Goal: Complete application form

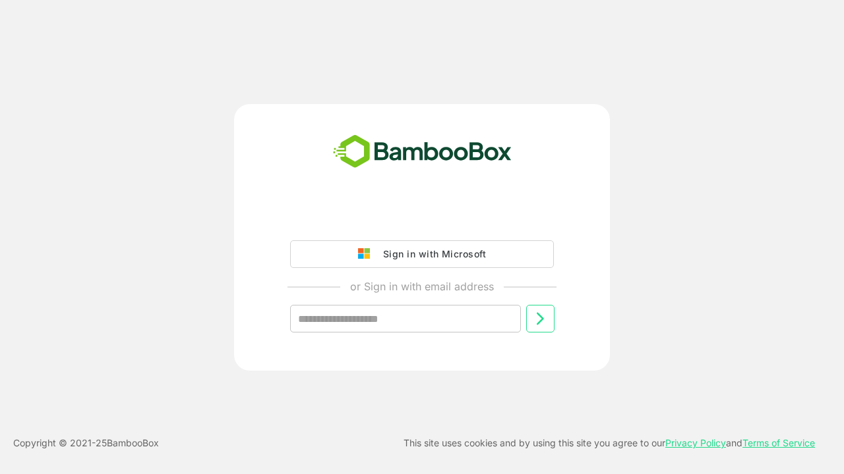
type input "**********"
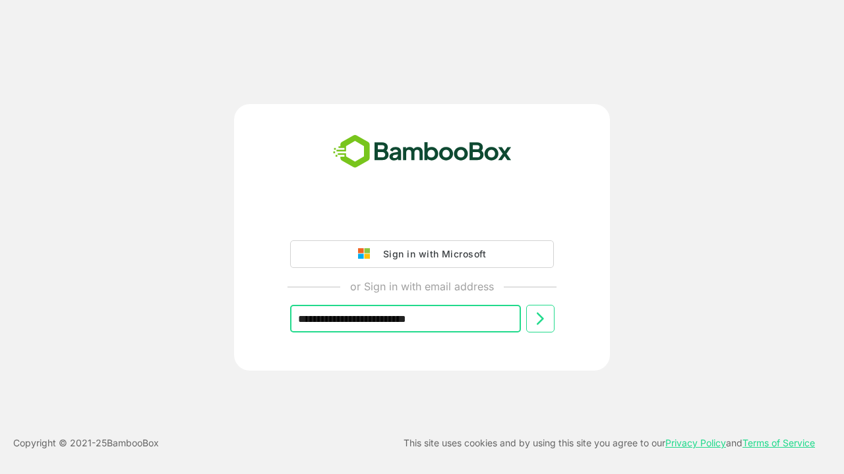
click at [540, 319] on icon at bounding box center [540, 319] width 16 height 16
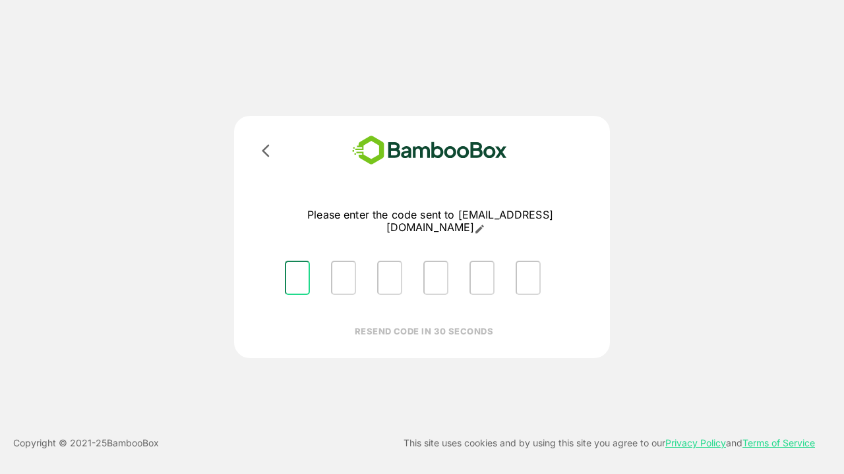
type input "*"
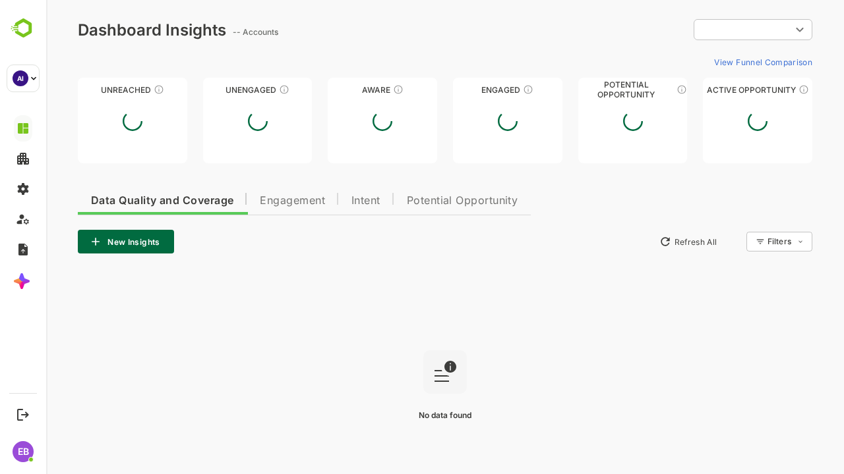
type input "**********"
